Goal: Check status: Check status

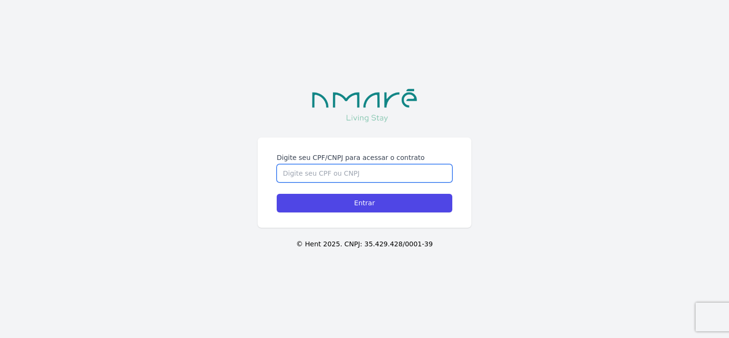
click at [384, 175] on input "Digite seu CPF/CNPJ para acessar o contrato" at bounding box center [364, 173] width 175 height 18
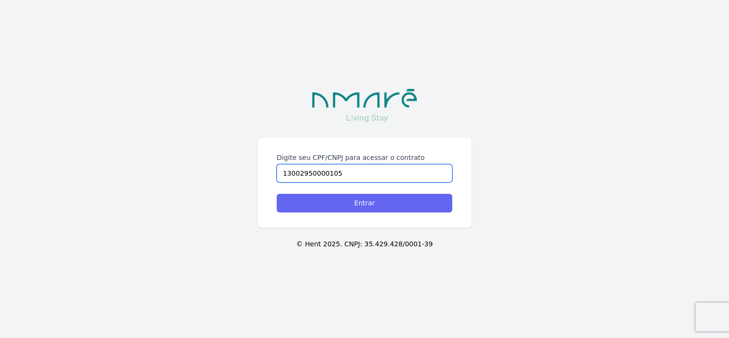
type input "13002950000105"
click at [366, 205] on input "Entrar" at bounding box center [364, 203] width 175 height 19
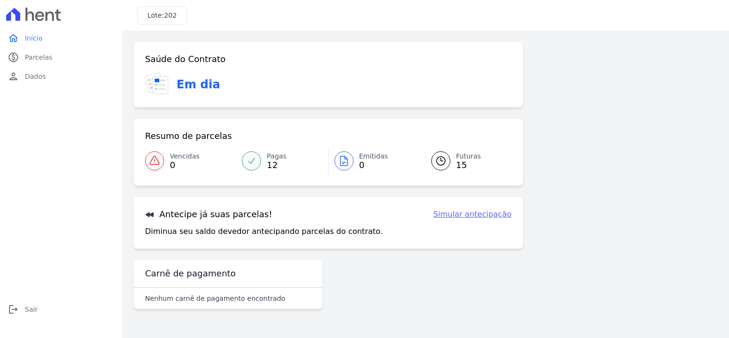
click at [465, 160] on span "Futuras" at bounding box center [468, 156] width 25 height 10
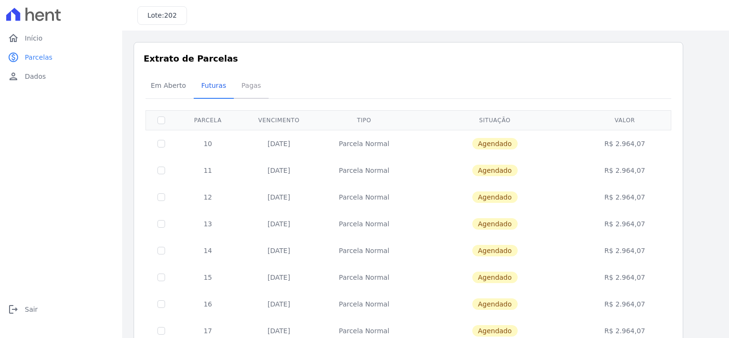
click at [247, 86] on span "Pagas" at bounding box center [251, 85] width 31 height 19
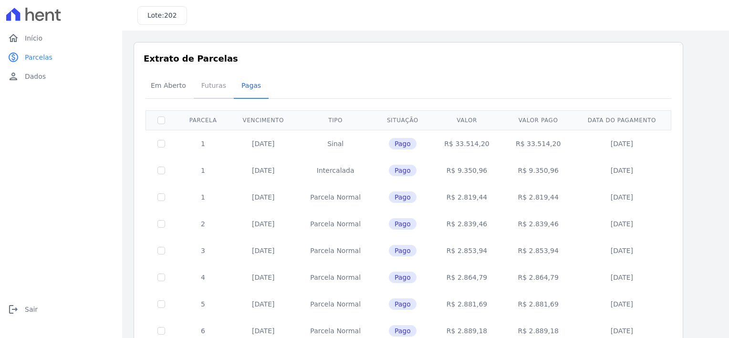
click at [211, 85] on span "Futuras" at bounding box center [213, 85] width 36 height 19
